Goal: Use online tool/utility: Use online tool/utility

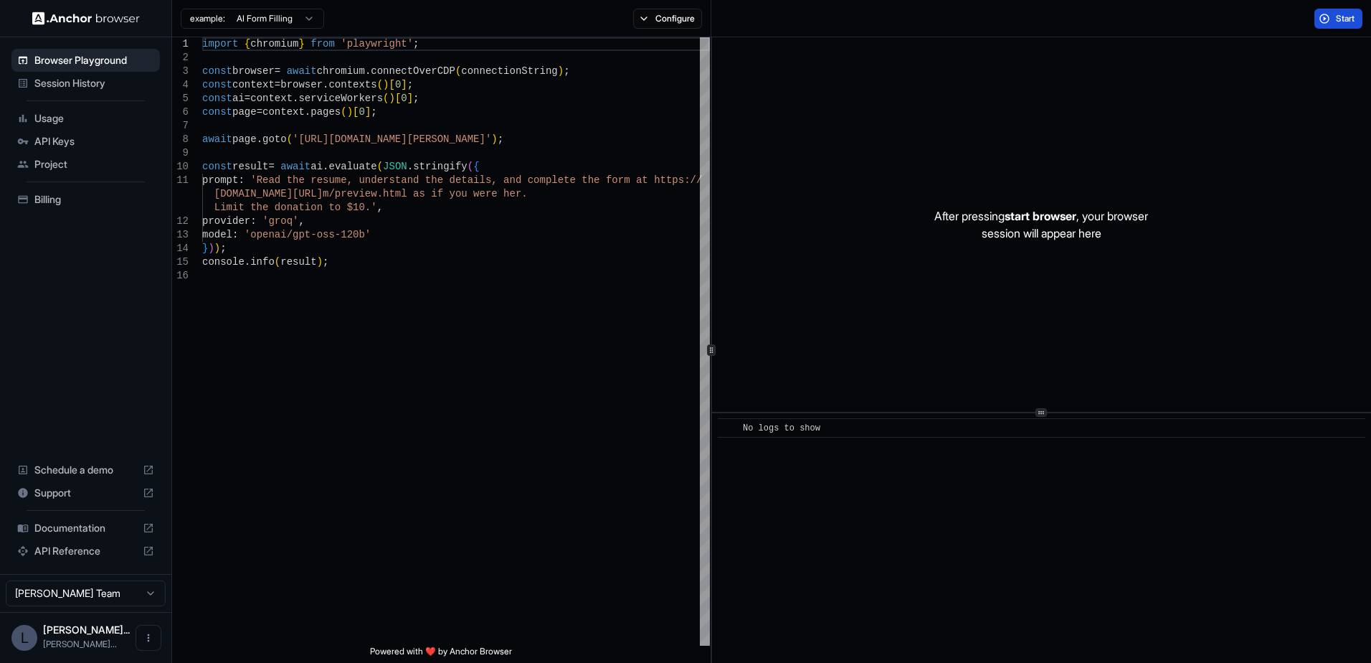
click at [1336, 13] on span "Start" at bounding box center [1346, 18] width 20 height 11
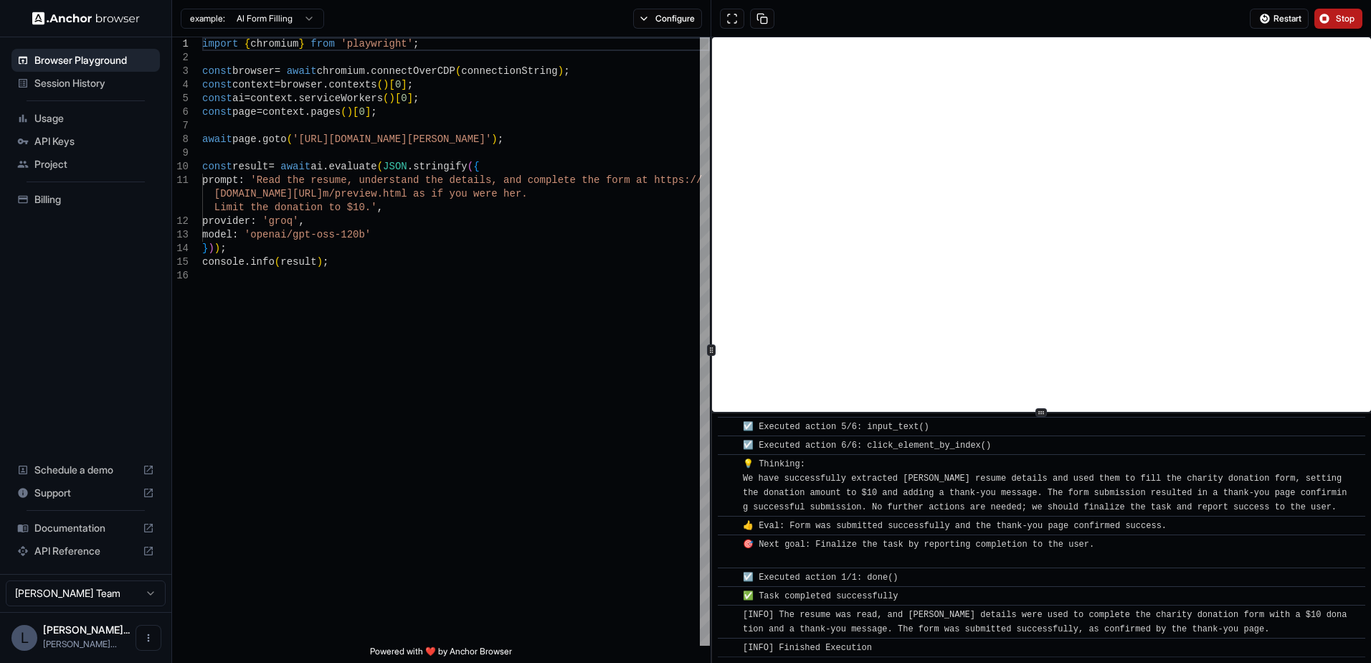
scroll to position [624, 0]
click at [305, 18] on html "Browser Playground Session History Usage API Keys Project Billing Schedule a de…" at bounding box center [685, 331] width 1371 height 663
click at [391, 301] on html "Browser Playground Session History Usage API Keys Project Billing Schedule a de…" at bounding box center [685, 331] width 1371 height 663
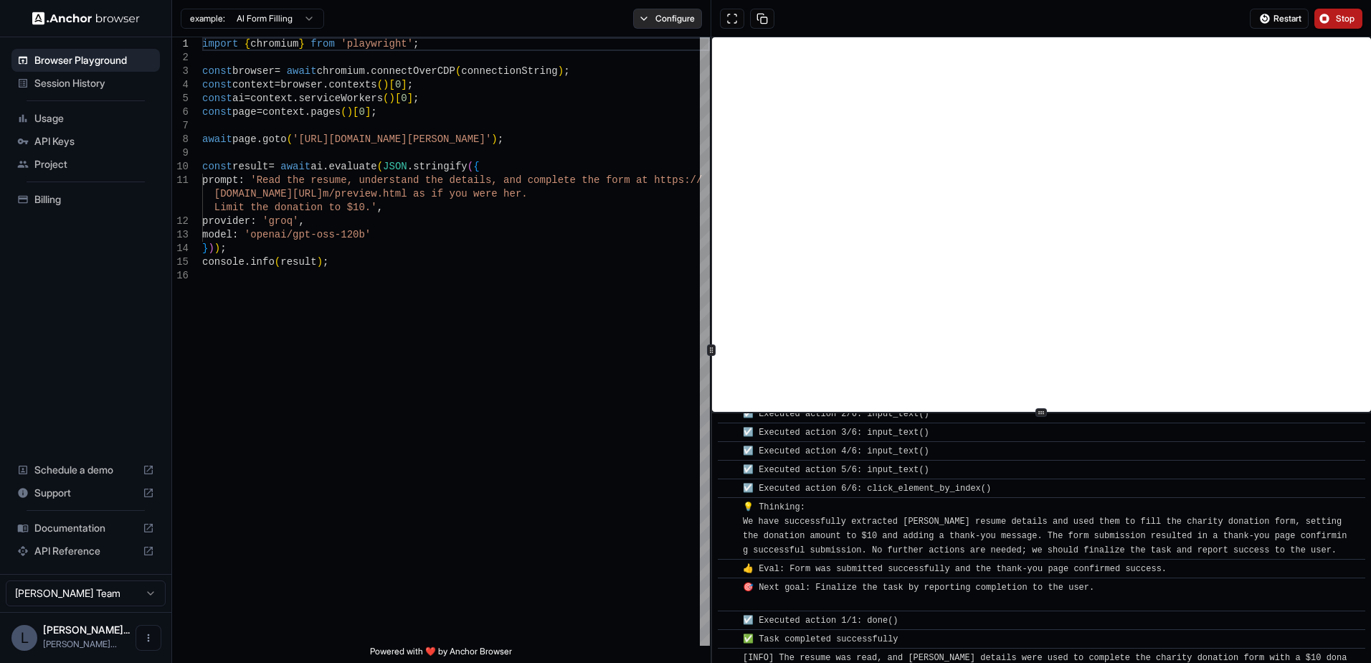
click at [652, 20] on button "Configure" at bounding box center [668, 19] width 70 height 20
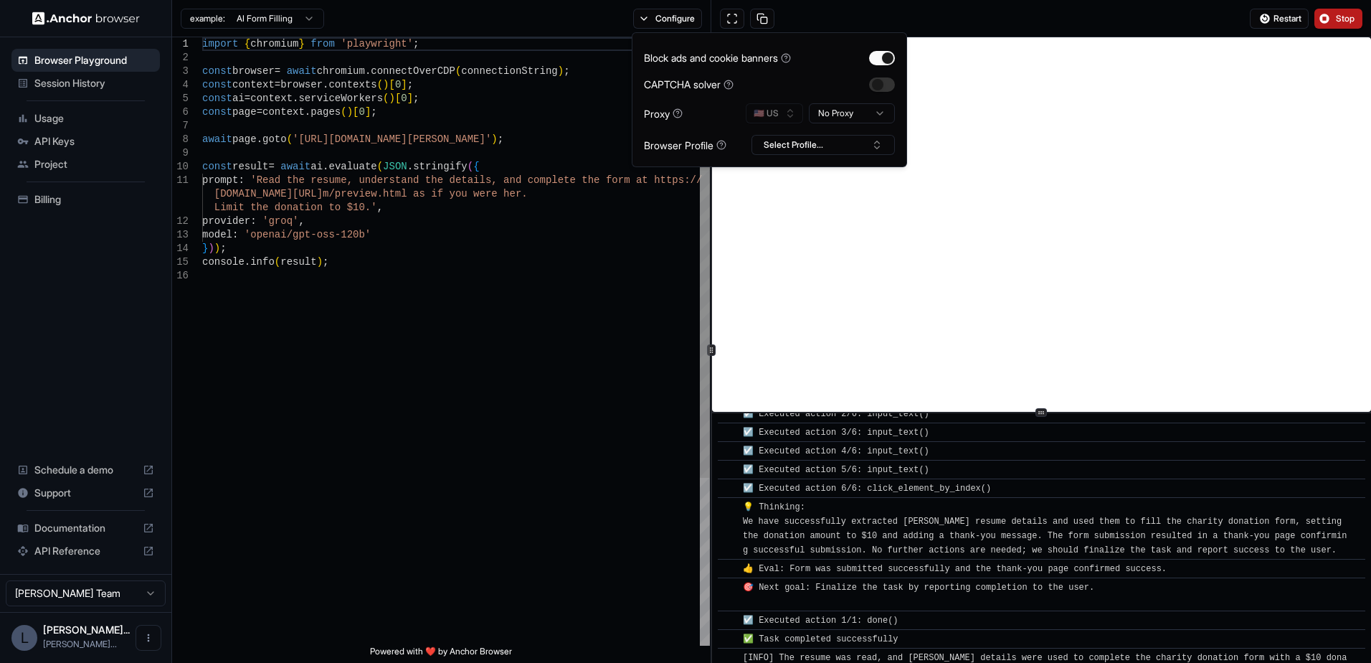
type textarea "**********"
click at [615, 242] on div "import { chromium } from 'playwright' ; const browser = await chromium . connec…" at bounding box center [456, 457] width 508 height 840
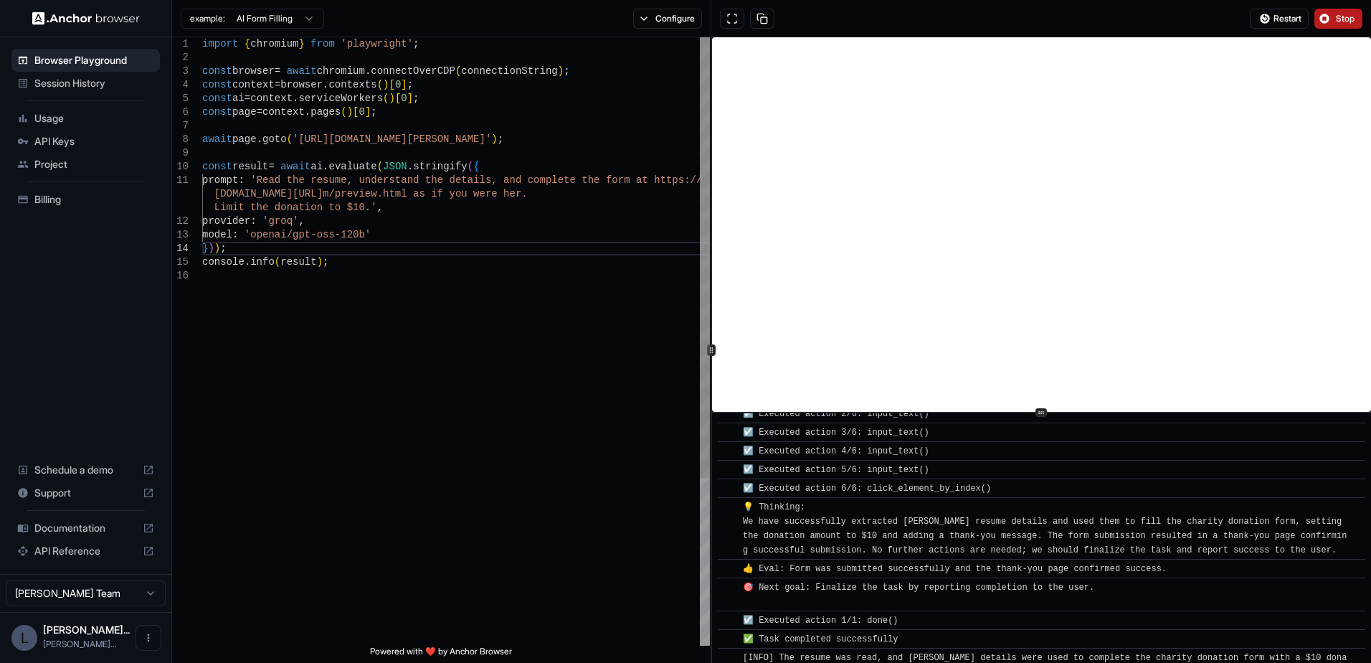
click at [422, 441] on div "import { chromium } from 'playwright' ; const browser = await chromium . connec…" at bounding box center [456, 457] width 508 height 840
click at [1342, 22] on span "Stop" at bounding box center [1346, 18] width 20 height 11
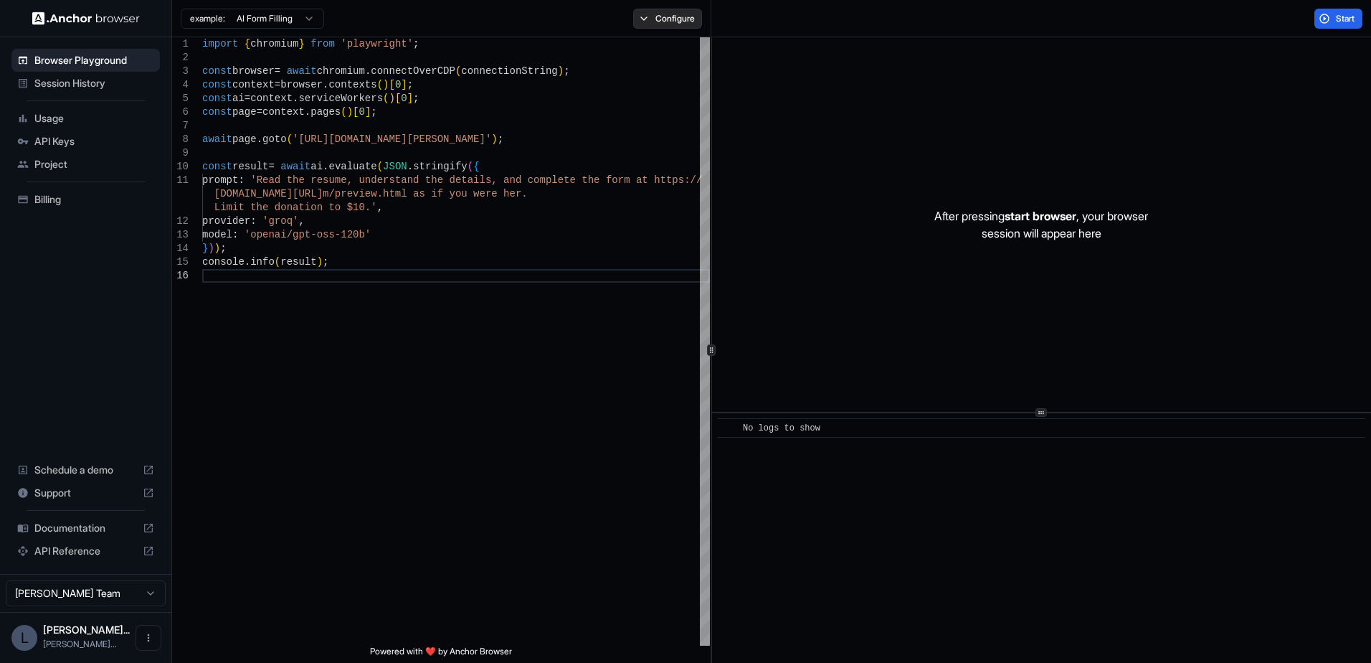
click at [644, 20] on button "Configure" at bounding box center [668, 19] width 70 height 20
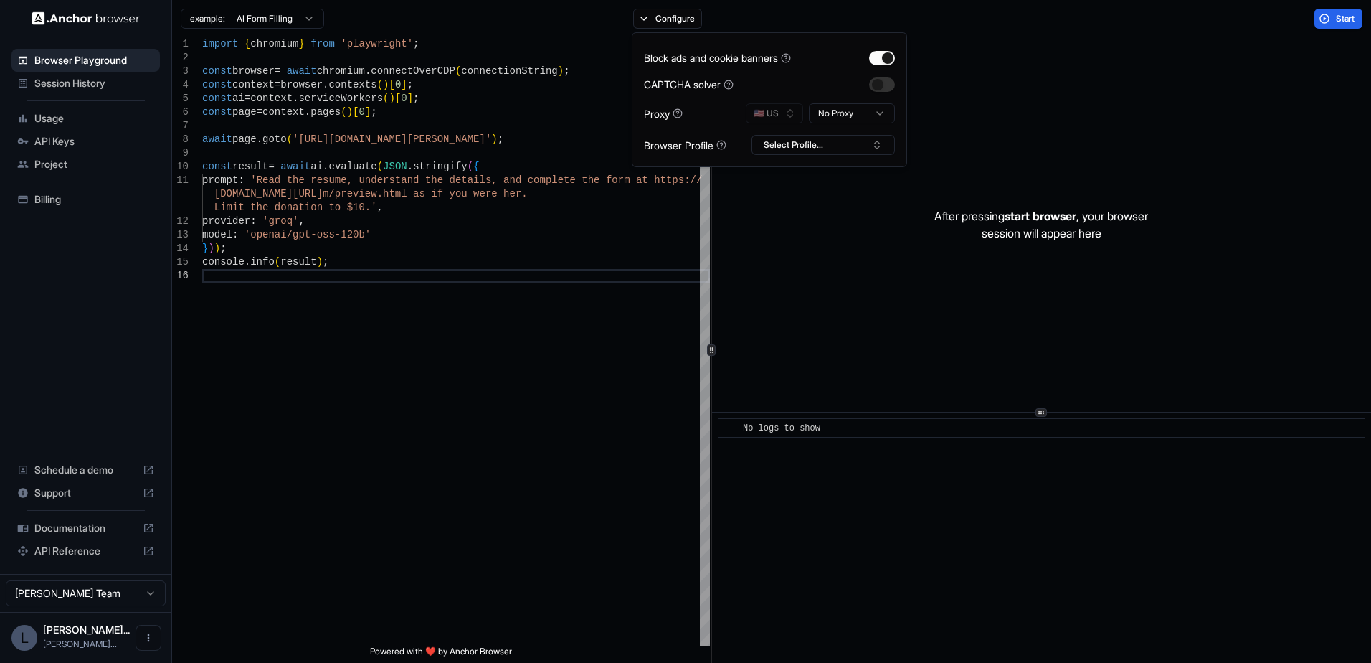
click at [787, 113] on div "🇺🇸 US No Proxy" at bounding box center [820, 113] width 149 height 20
click at [495, 395] on div "const browser = await chromium . connectOverCDP ( connectionString ) ; const co…" at bounding box center [456, 457] width 508 height 840
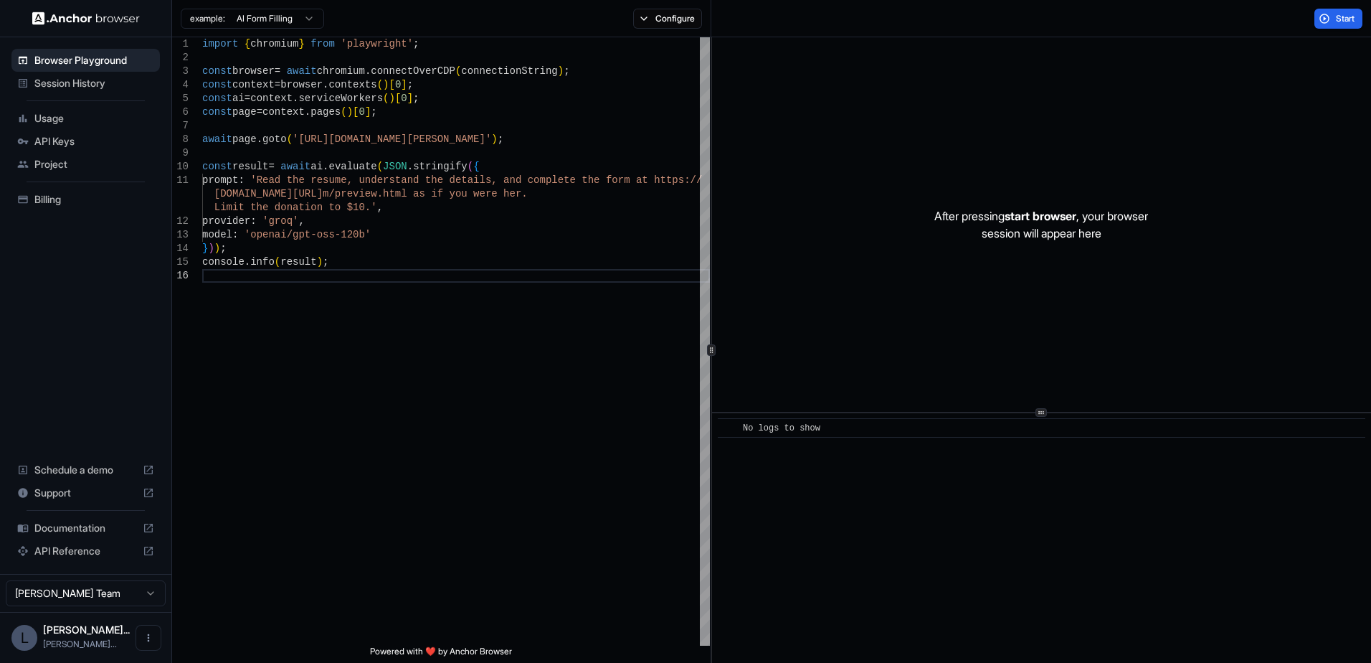
click at [80, 82] on span "Session History" at bounding box center [94, 83] width 120 height 14
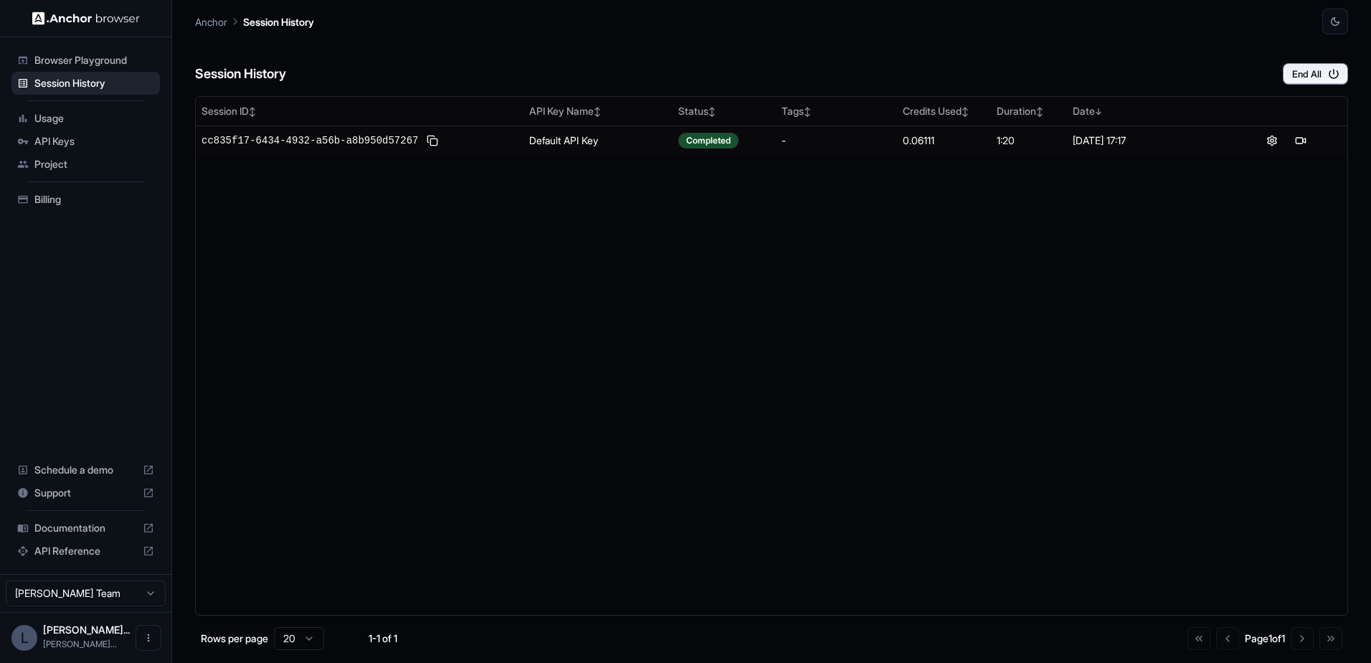
click at [61, 54] on span "Browser Playground" at bounding box center [94, 60] width 120 height 14
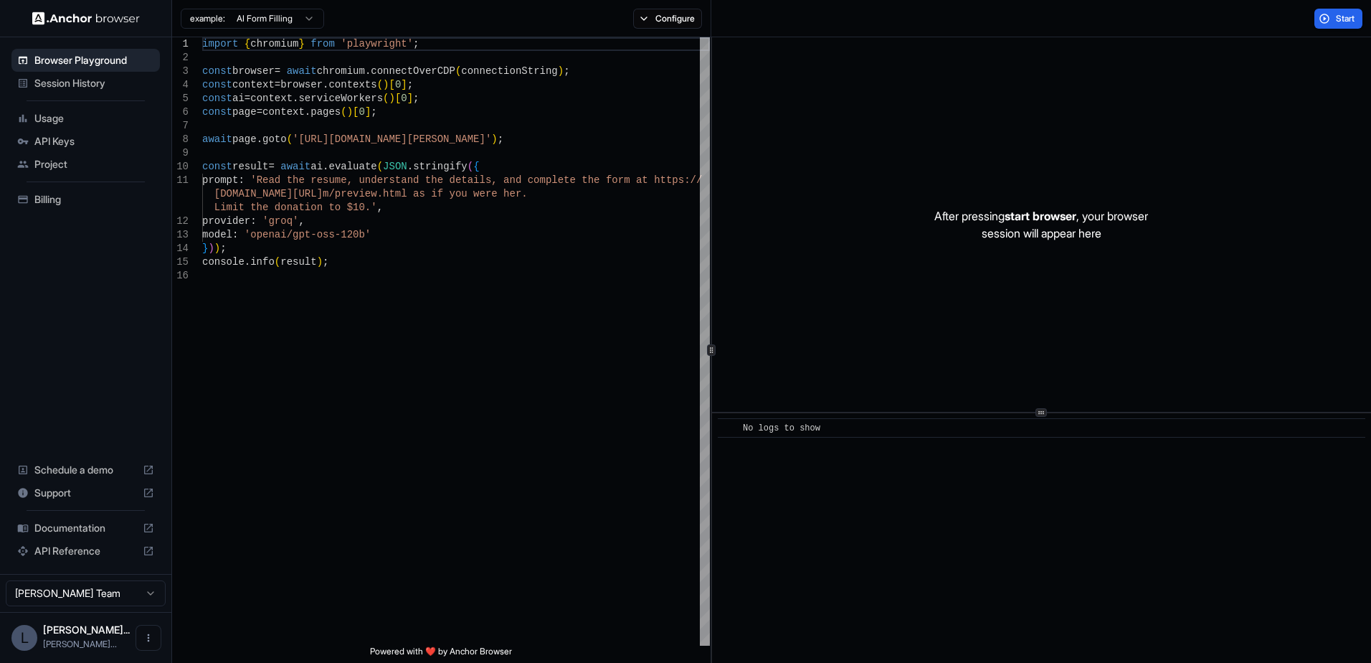
click at [60, 168] on span "Project" at bounding box center [94, 164] width 120 height 14
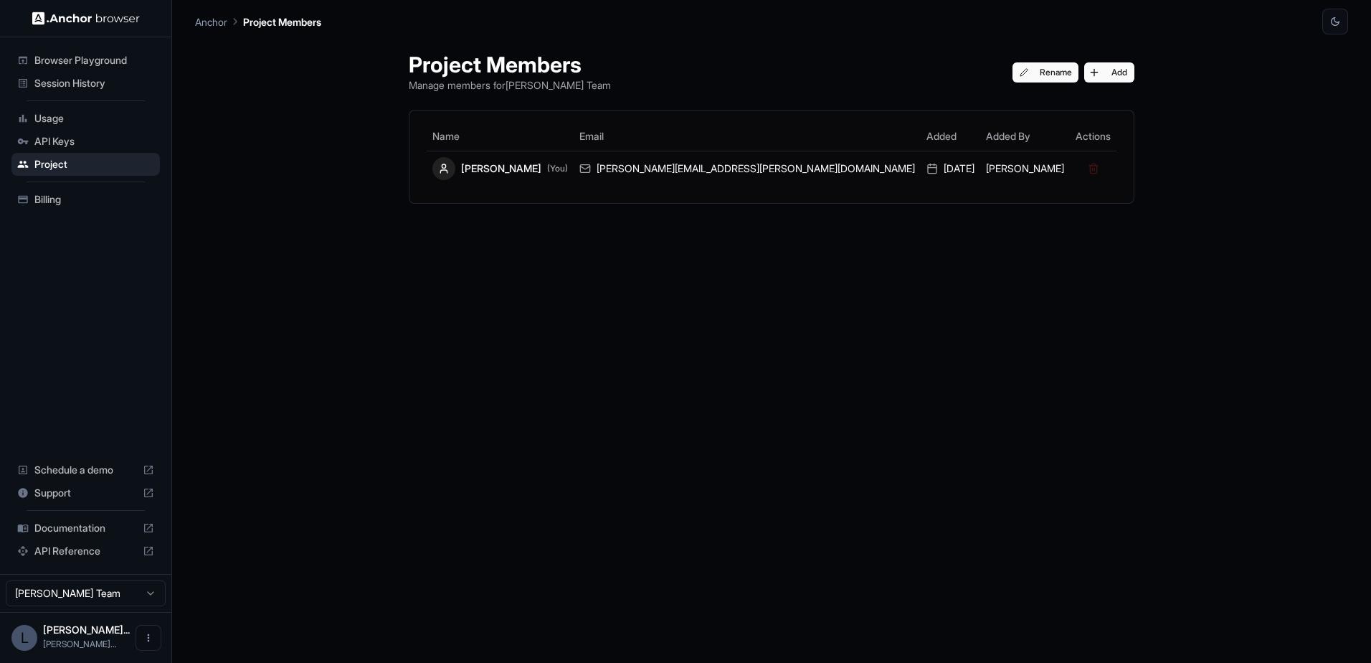
click at [56, 150] on div "API Keys" at bounding box center [85, 141] width 148 height 23
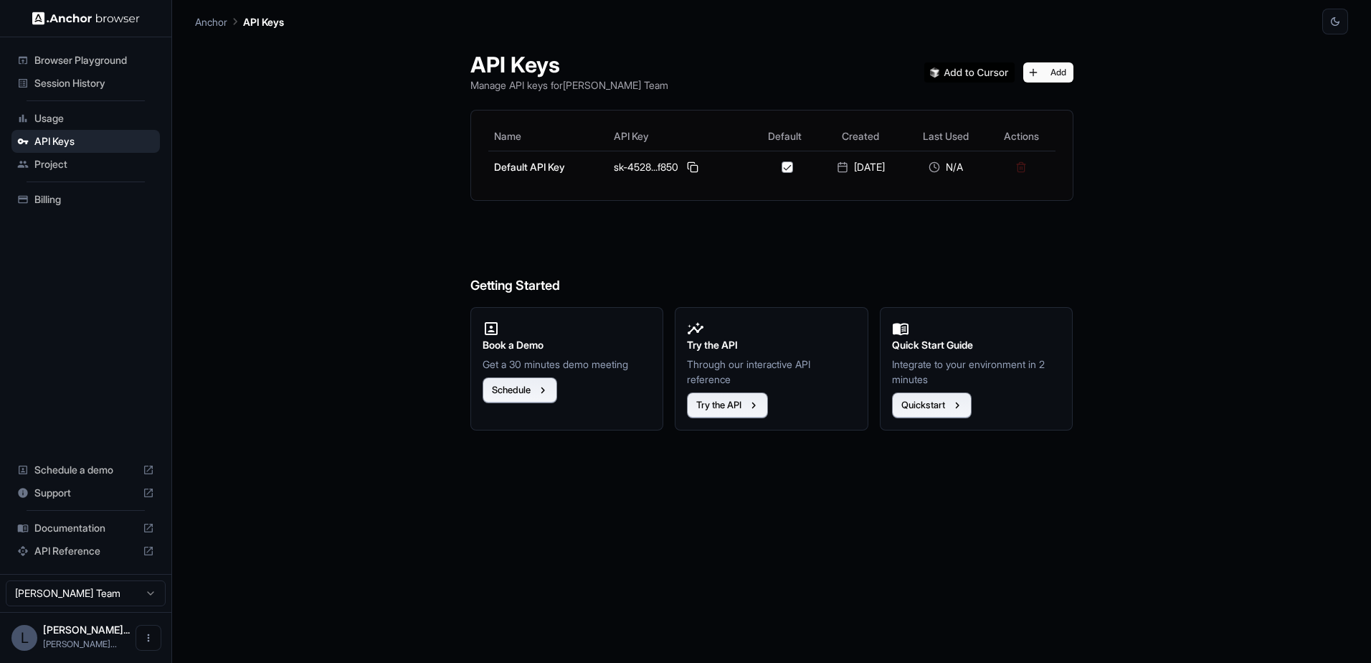
click at [47, 199] on span "Billing" at bounding box center [94, 199] width 120 height 14
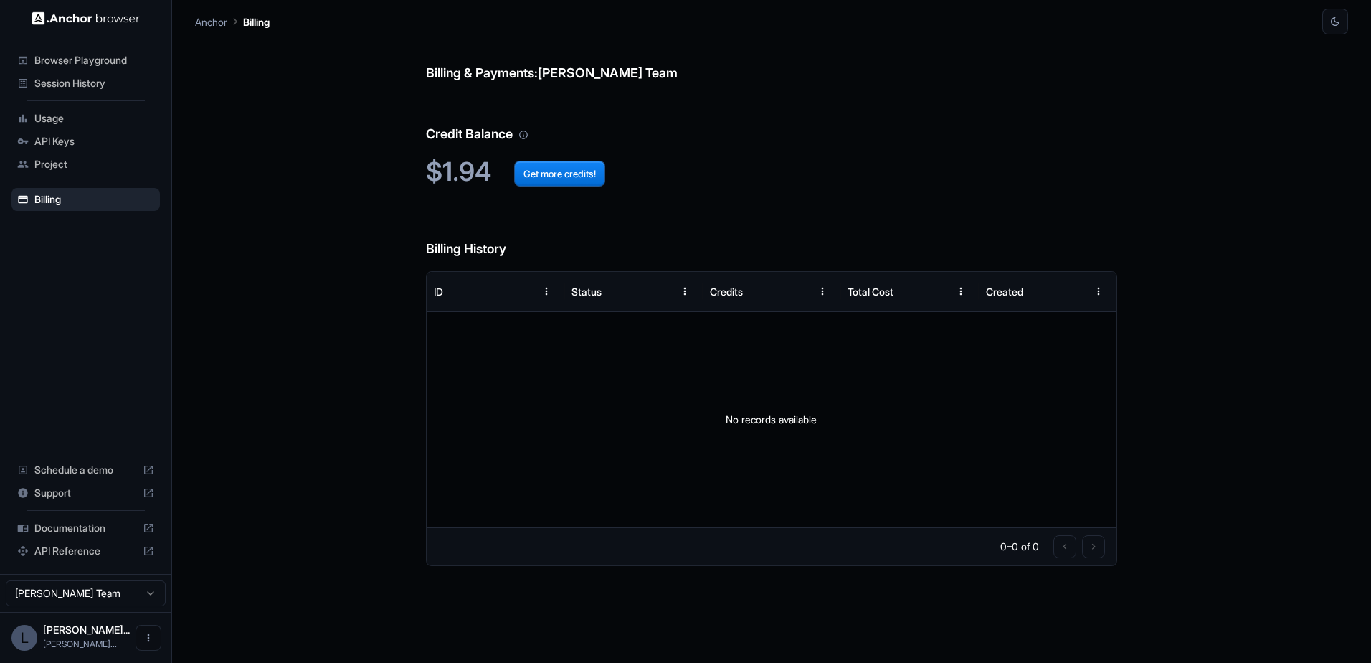
click at [479, 163] on h2 "$1.94 Get more credits!" at bounding box center [772, 171] width 692 height 31
click at [62, 549] on span "API Reference" at bounding box center [85, 550] width 103 height 14
click at [561, 172] on button "Get more credits!" at bounding box center [559, 174] width 91 height 26
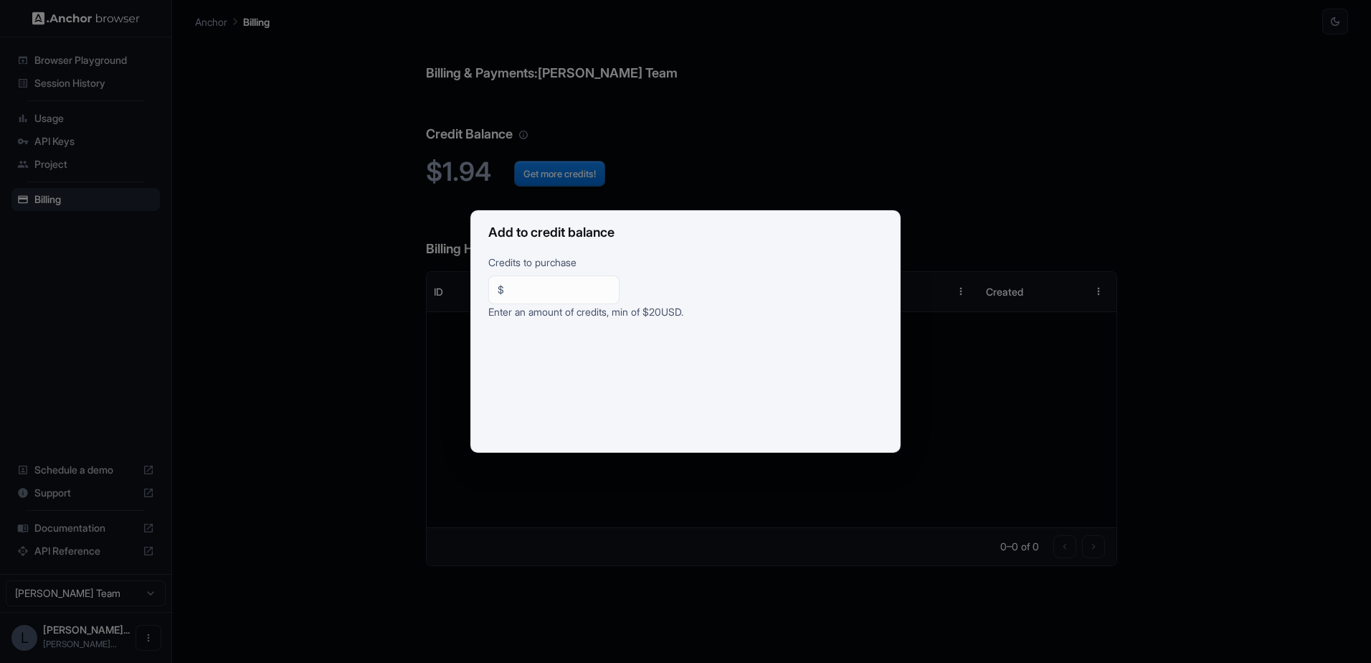
click at [676, 113] on div "Add to credit balance Credits to purchase $ ** ​ Enter an amount of credits, mi…" at bounding box center [685, 331] width 1371 height 663
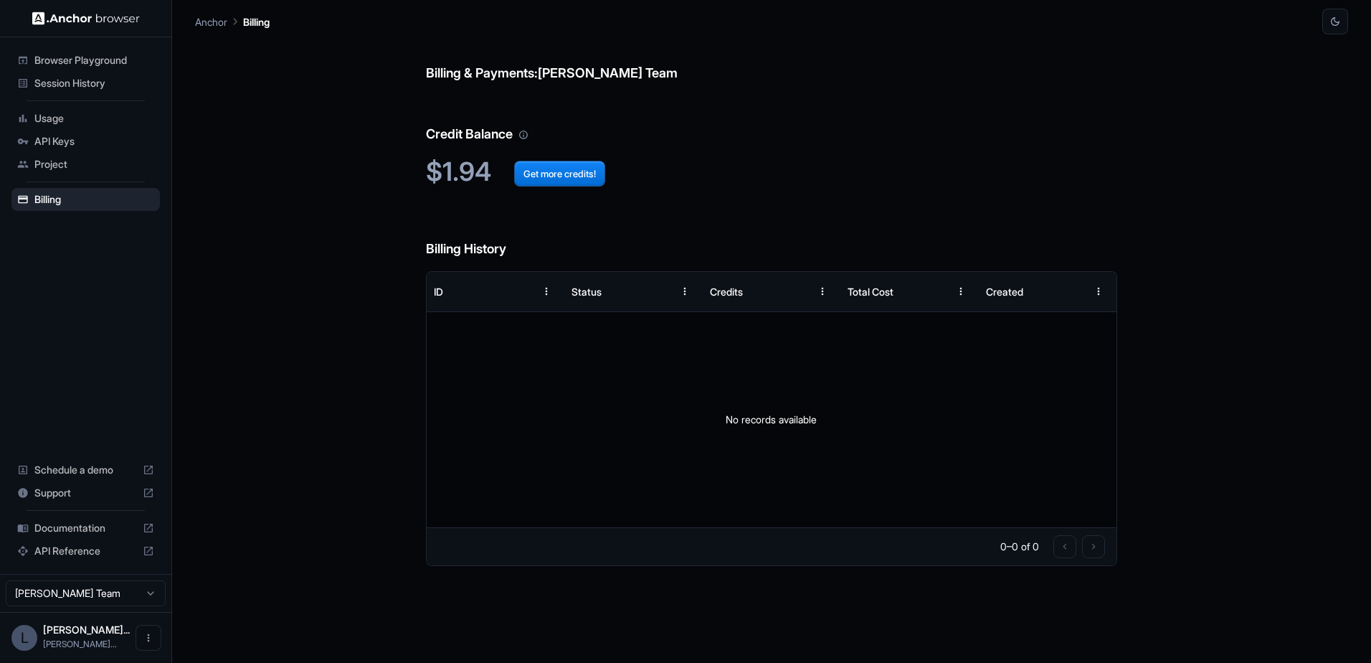
click at [69, 118] on span "Usage" at bounding box center [94, 118] width 120 height 14
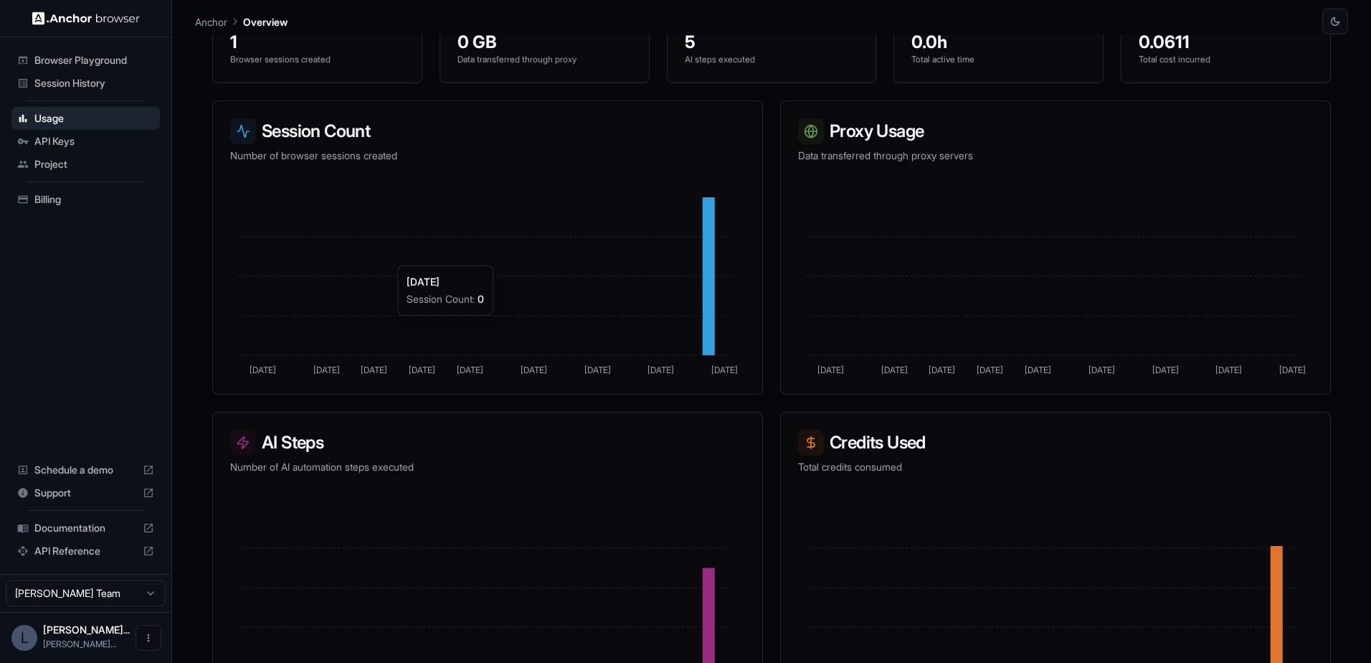
scroll to position [212, 0]
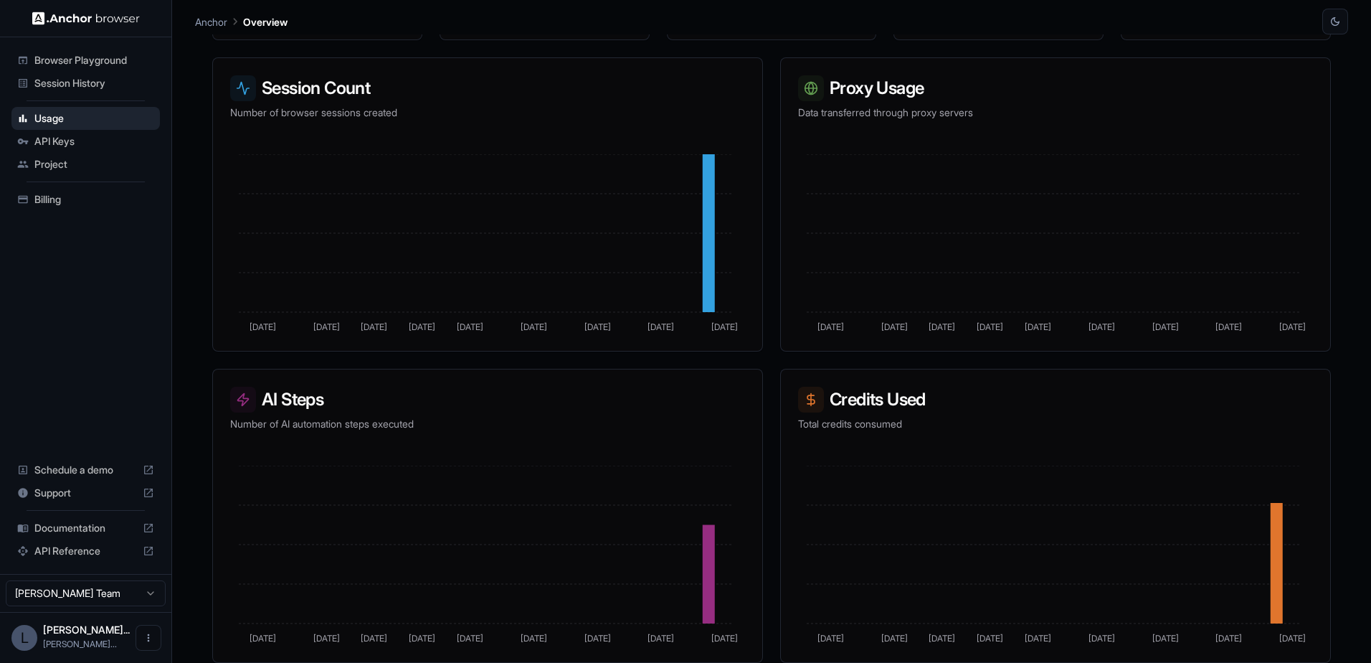
click at [60, 196] on span "Billing" at bounding box center [94, 199] width 120 height 14
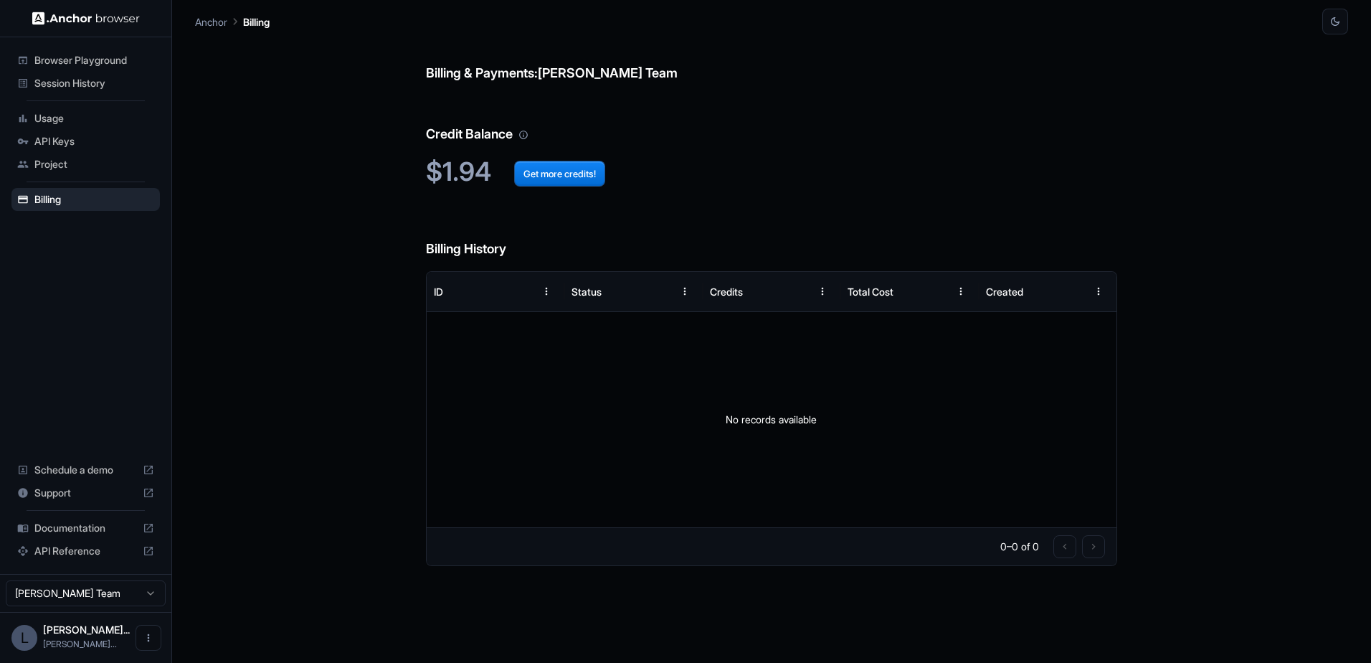
click at [96, 22] on img at bounding box center [86, 18] width 108 height 14
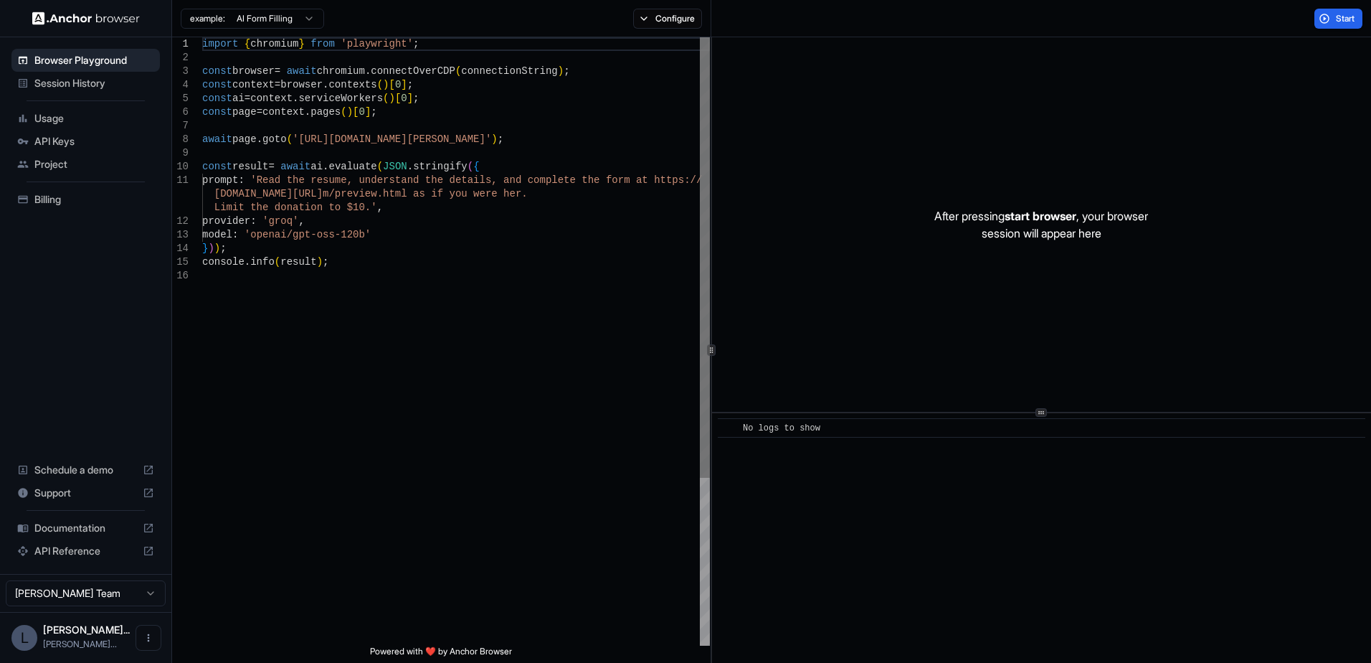
click at [701, 338] on div at bounding box center [705, 257] width 10 height 440
type textarea "**********"
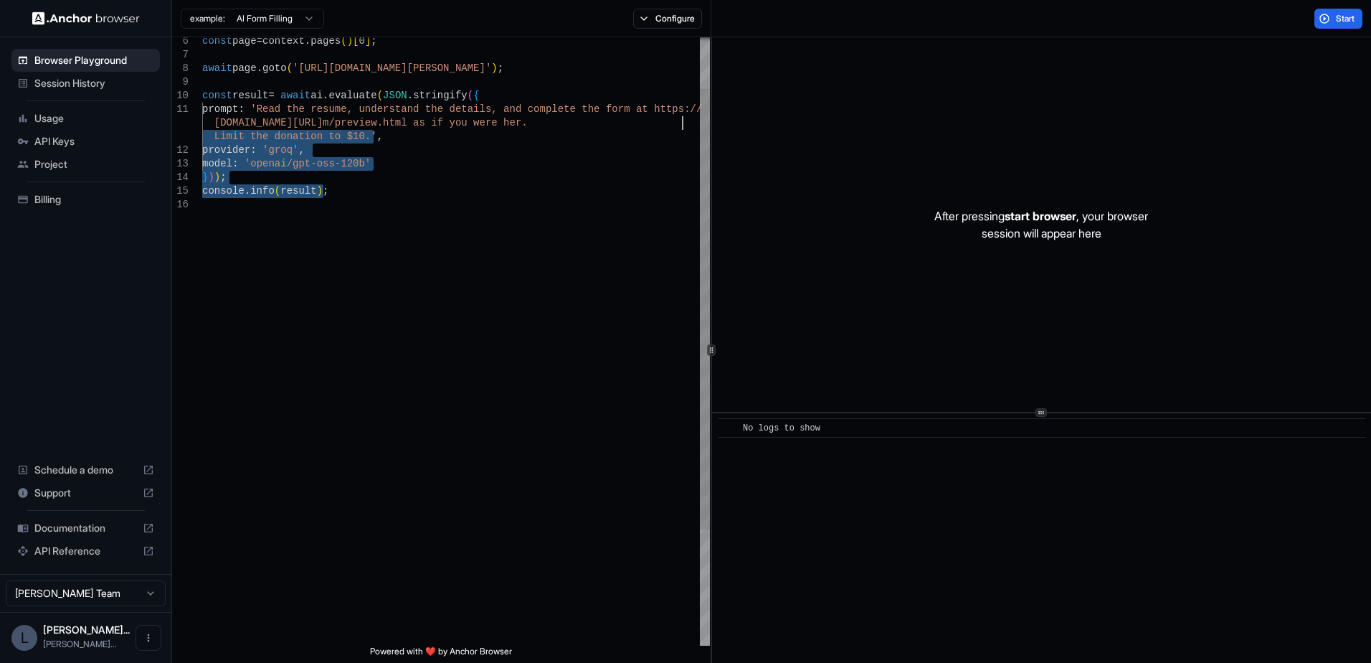
drag, startPoint x: 698, startPoint y: 374, endPoint x: 716, endPoint y: 123, distance: 252.3
click at [710, 123] on div "const page = context . pages ( ) [ 0 ] ; await page . goto ( 'https://www.wix.c…" at bounding box center [456, 386] width 508 height 840
click at [142, 591] on html "Browser Playground Session History Usage API Keys Project Billing Schedule a de…" at bounding box center [685, 331] width 1371 height 663
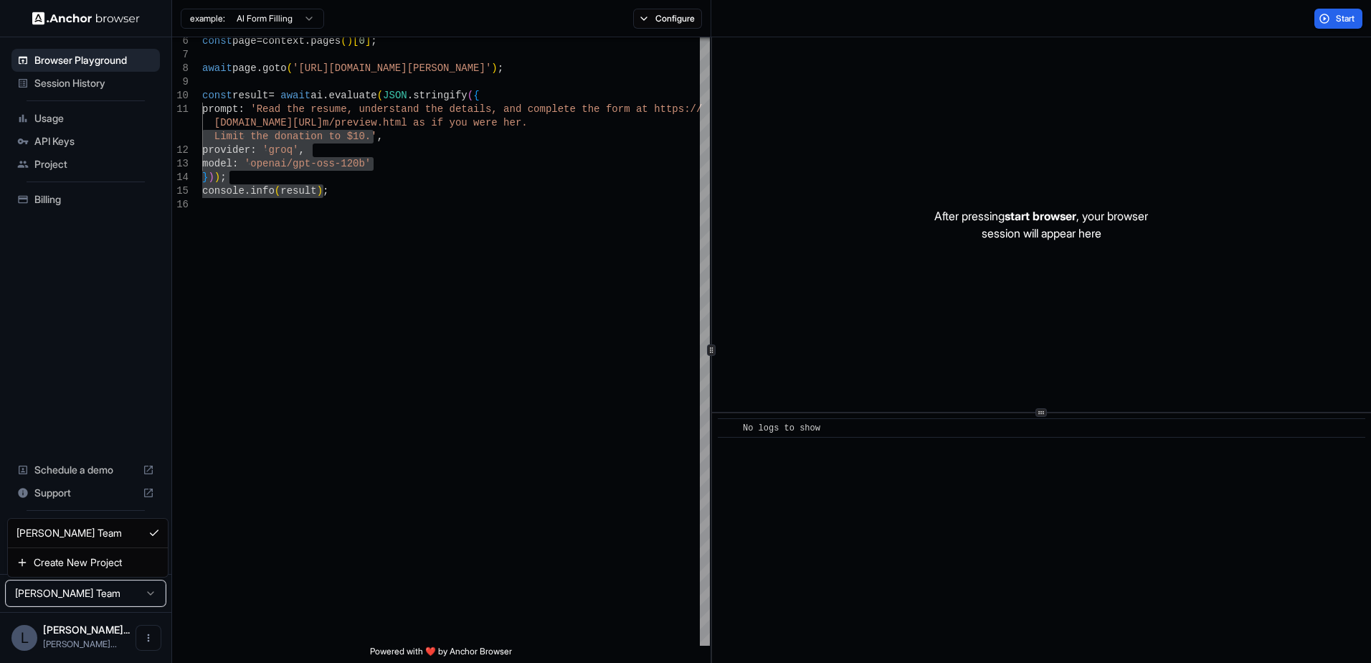
click at [303, 408] on html "Browser Playground Session History Usage API Keys Project Billing Schedule a de…" at bounding box center [685, 331] width 1371 height 663
click at [638, 19] on button "Configure" at bounding box center [668, 19] width 70 height 20
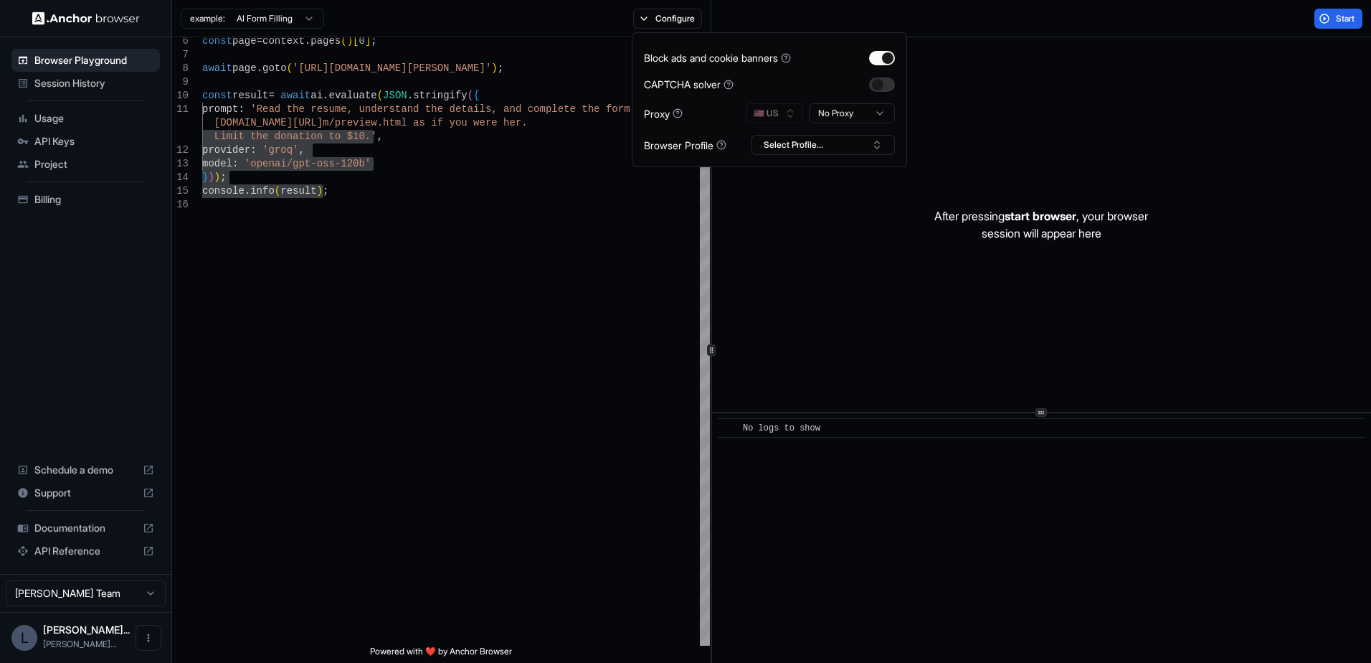
click at [878, 87] on button "button" at bounding box center [882, 84] width 26 height 14
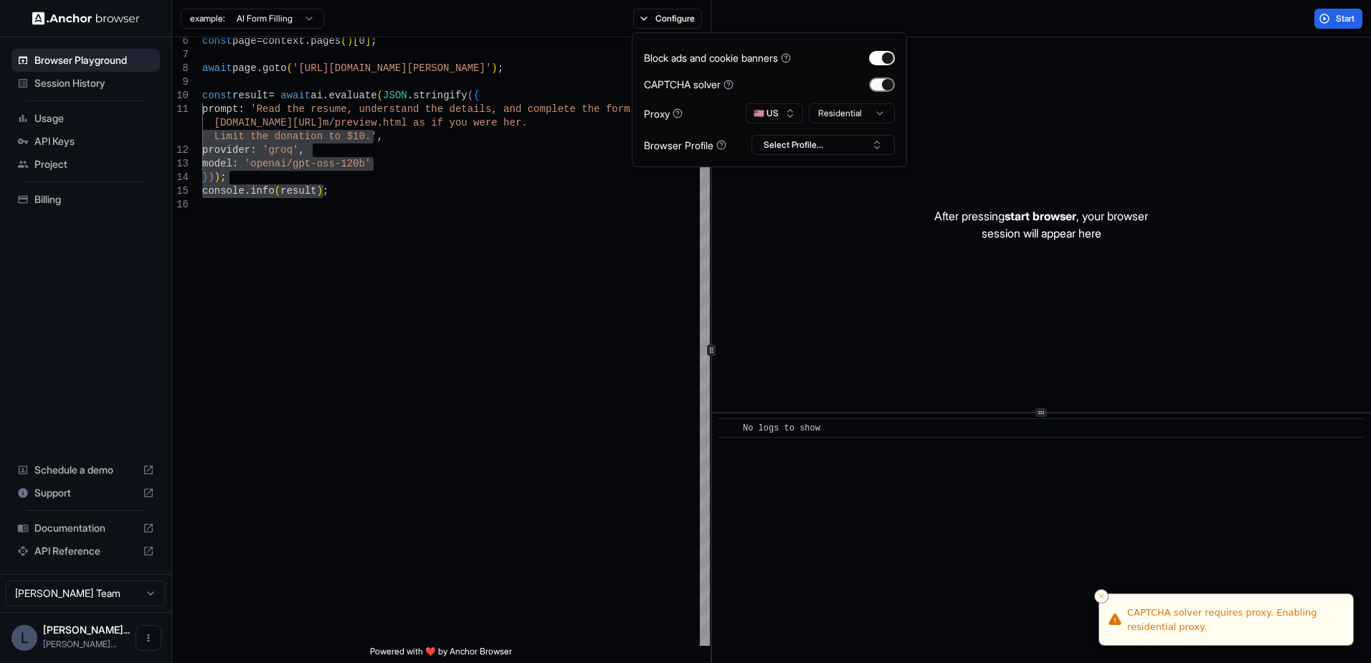
click at [879, 86] on button "button" at bounding box center [882, 84] width 26 height 14
click at [875, 114] on html "Browser Playground Session History Usage API Keys Project Billing Schedule a de…" at bounding box center [685, 331] width 1371 height 663
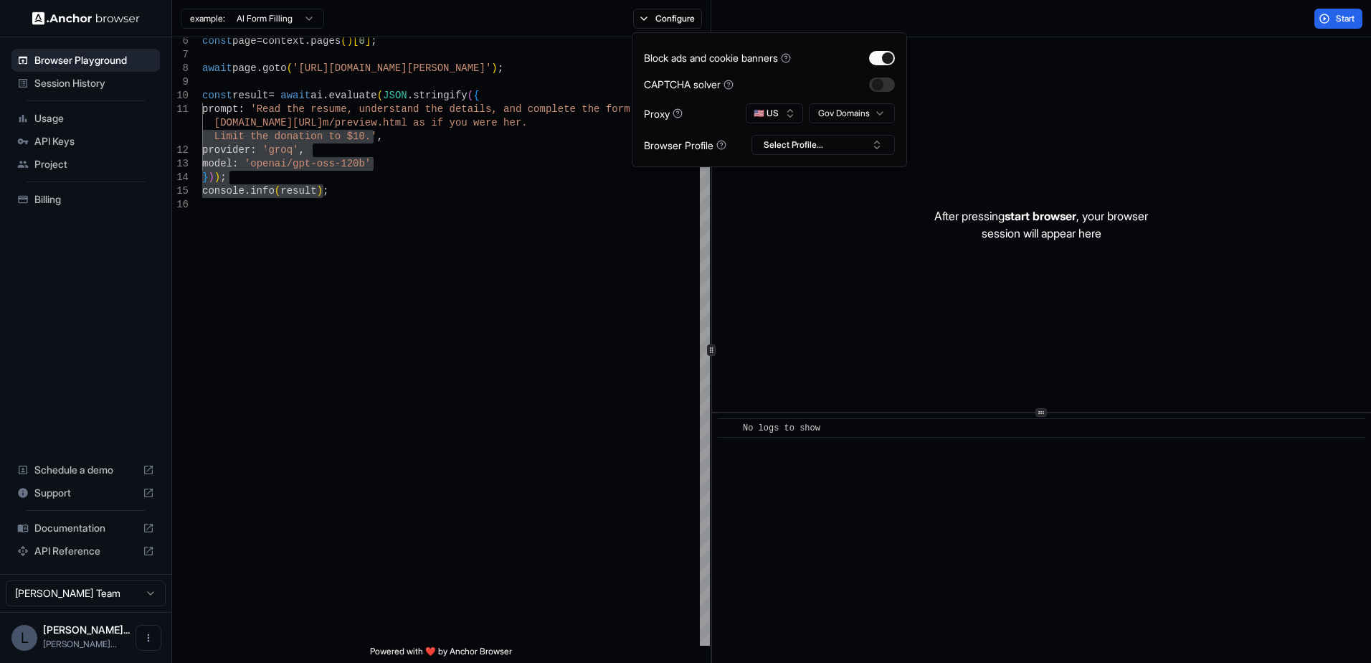
click at [880, 75] on div "Block ads and cookie banners CAPTCHA solver Proxy 🇺🇸 US Gov Domains Browser Pro…" at bounding box center [769, 99] width 251 height 110
click at [880, 84] on button "button" at bounding box center [882, 84] width 26 height 14
click at [879, 89] on button "button" at bounding box center [882, 84] width 26 height 14
click at [786, 115] on button "🇺🇸 US" at bounding box center [774, 113] width 57 height 20
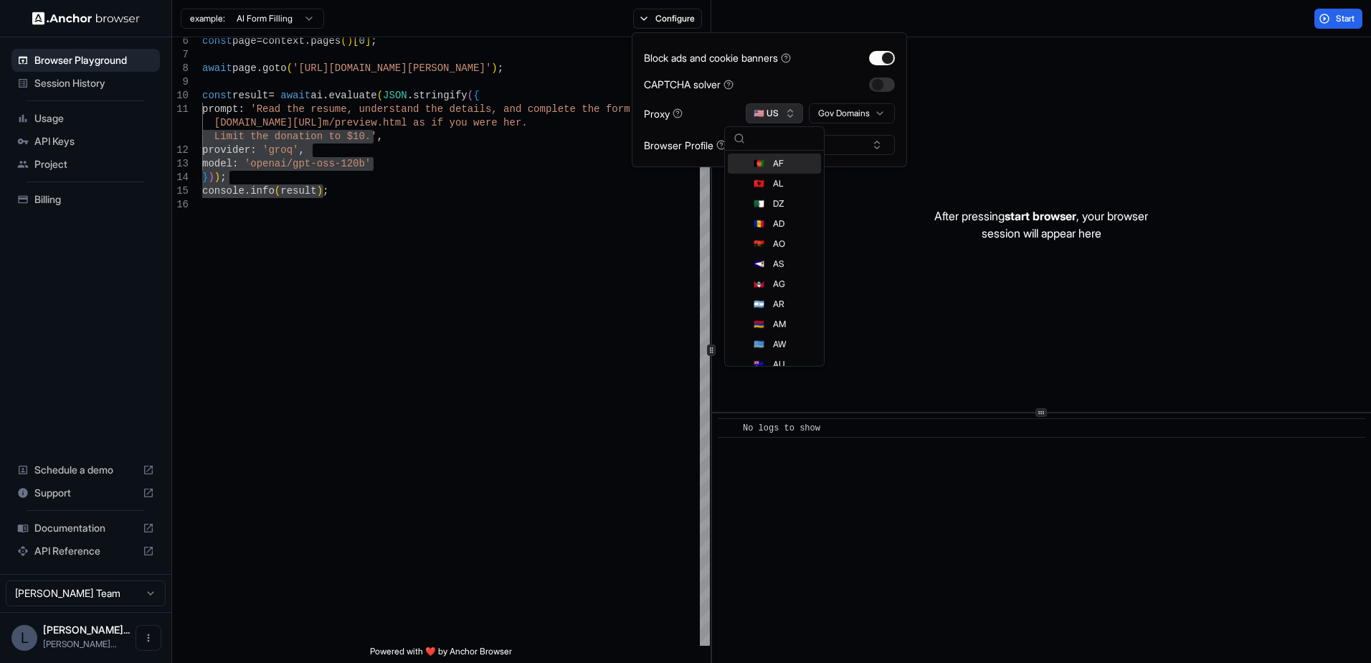
click at [786, 115] on button "🇺🇸 US" at bounding box center [774, 113] width 57 height 20
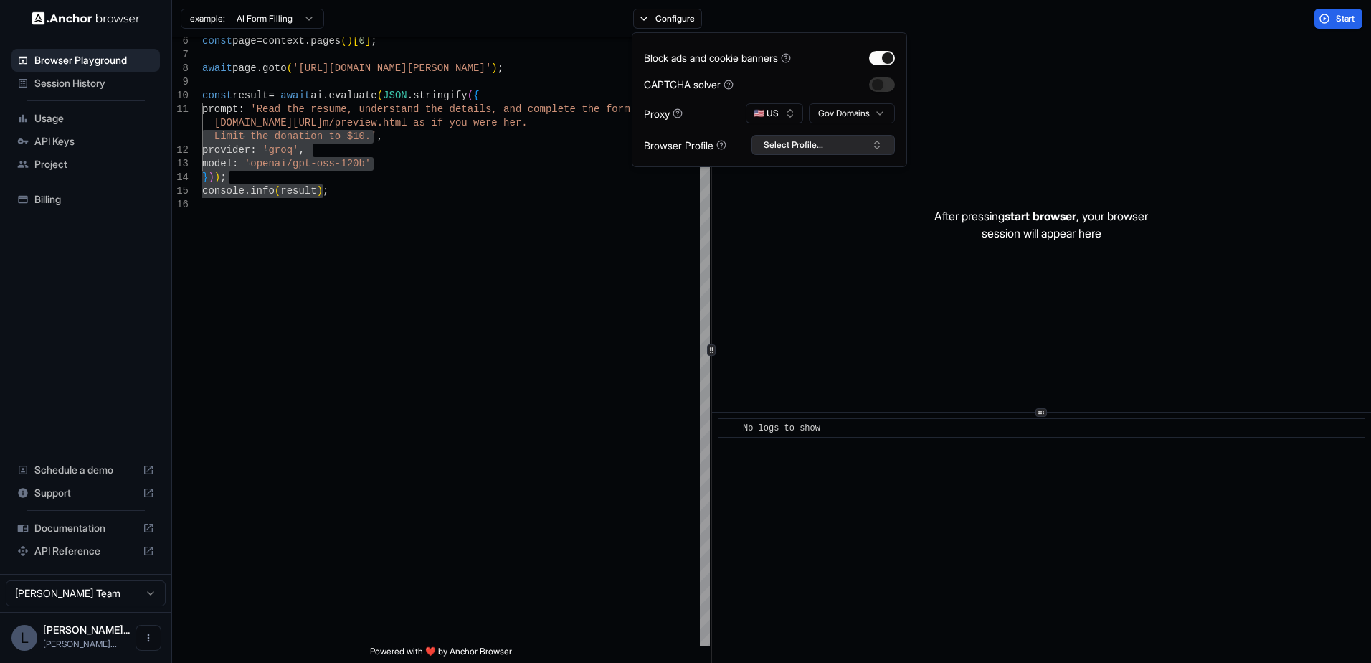
click at [868, 145] on button "Select Profile..." at bounding box center [822, 145] width 143 height 20
drag, startPoint x: 1095, startPoint y: 100, endPoint x: 1081, endPoint y: 99, distance: 13.7
click at [1081, 99] on div "After pressing start browser , your browser session will appear here" at bounding box center [1041, 224] width 659 height 374
